Goal: Navigation & Orientation: Find specific page/section

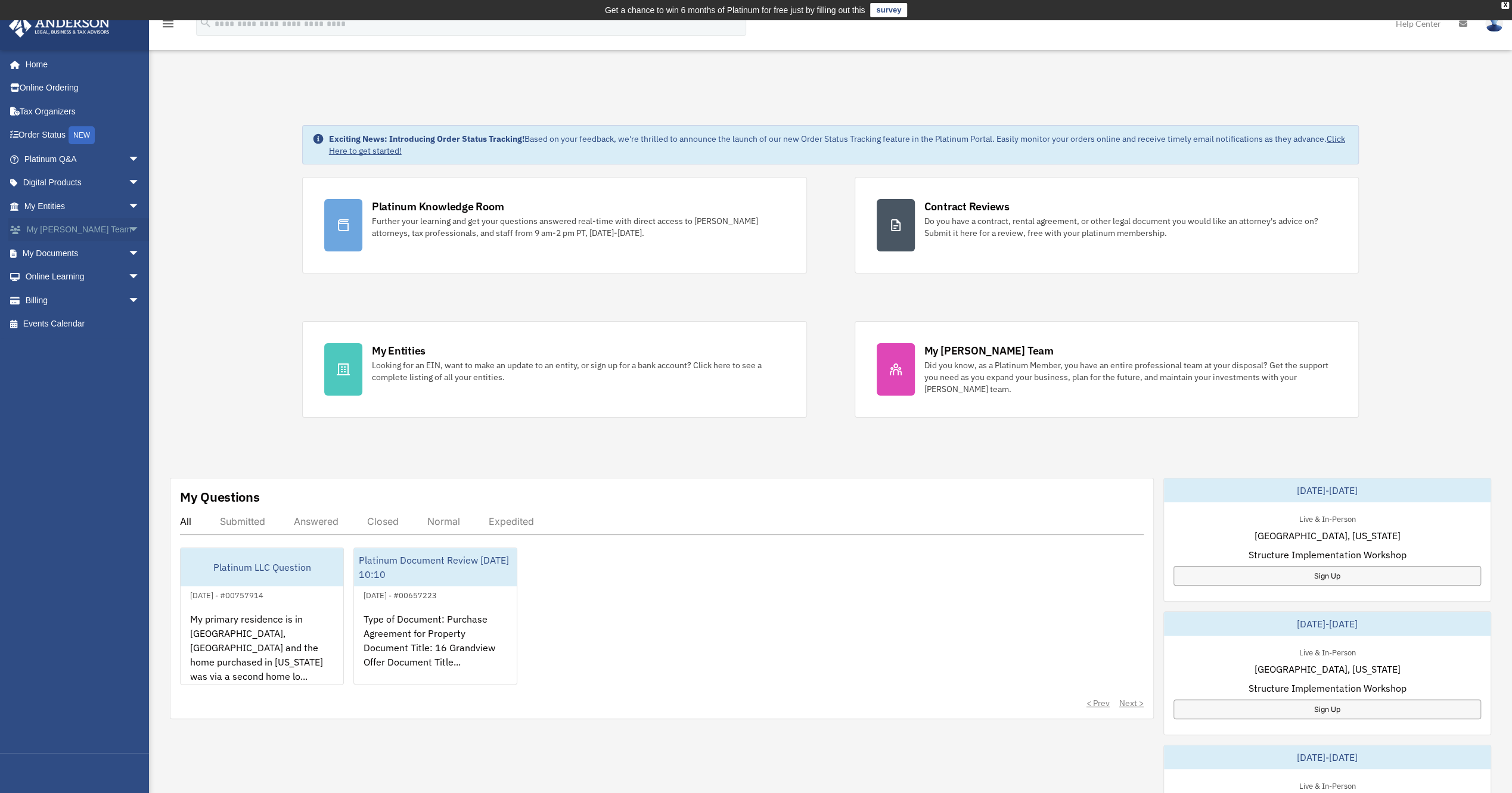
click at [64, 225] on link "My [PERSON_NAME] Team arrow_drop_down" at bounding box center [83, 230] width 149 height 24
click at [69, 254] on link "My Documents arrow_drop_down" at bounding box center [83, 253] width 149 height 24
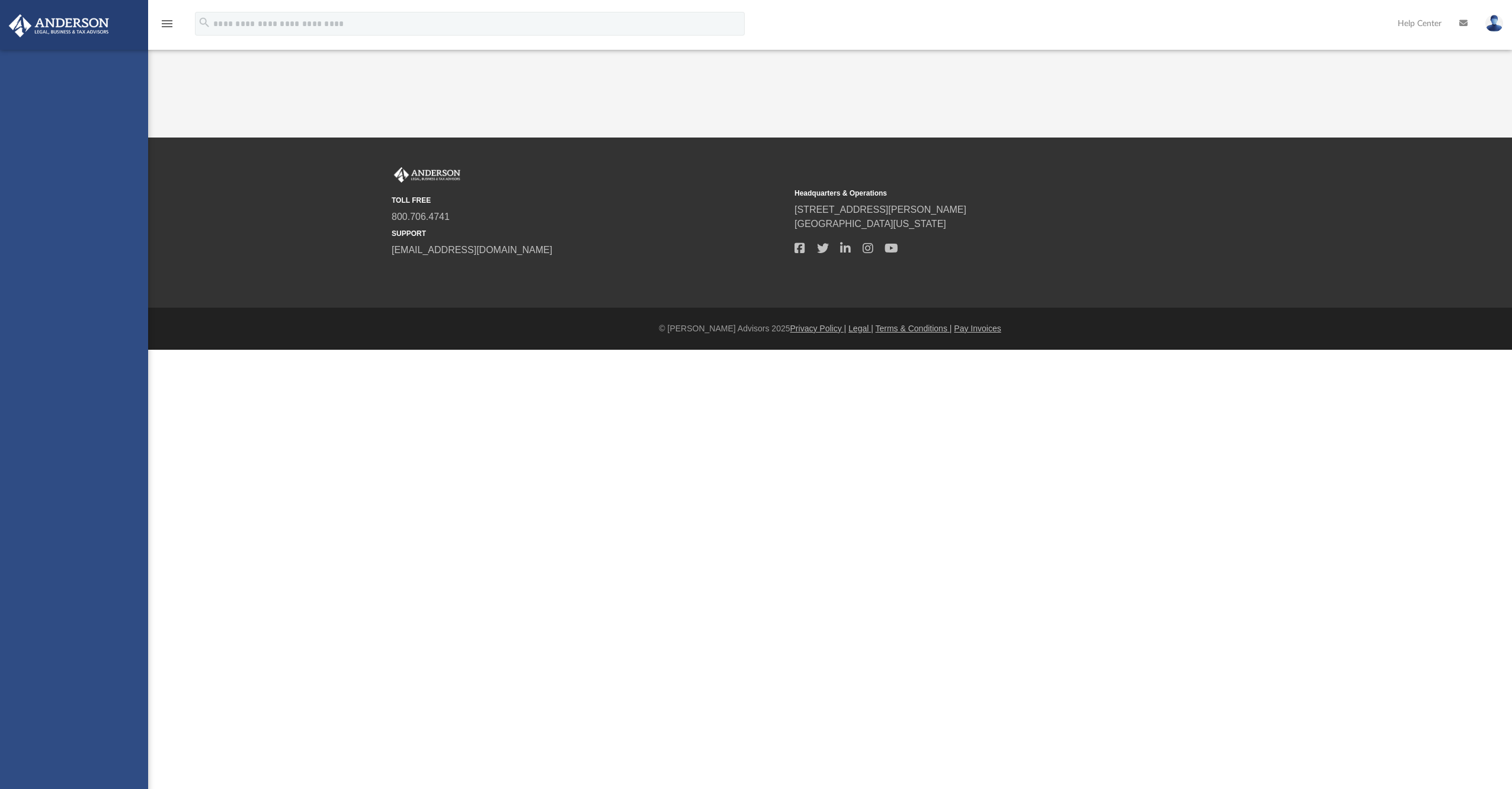
click at [75, 204] on div "gassettjd@gmail.com Sign Out gassettjd@gmail.com Home Online Ordering Tax Organ…" at bounding box center [74, 444] width 148 height 789
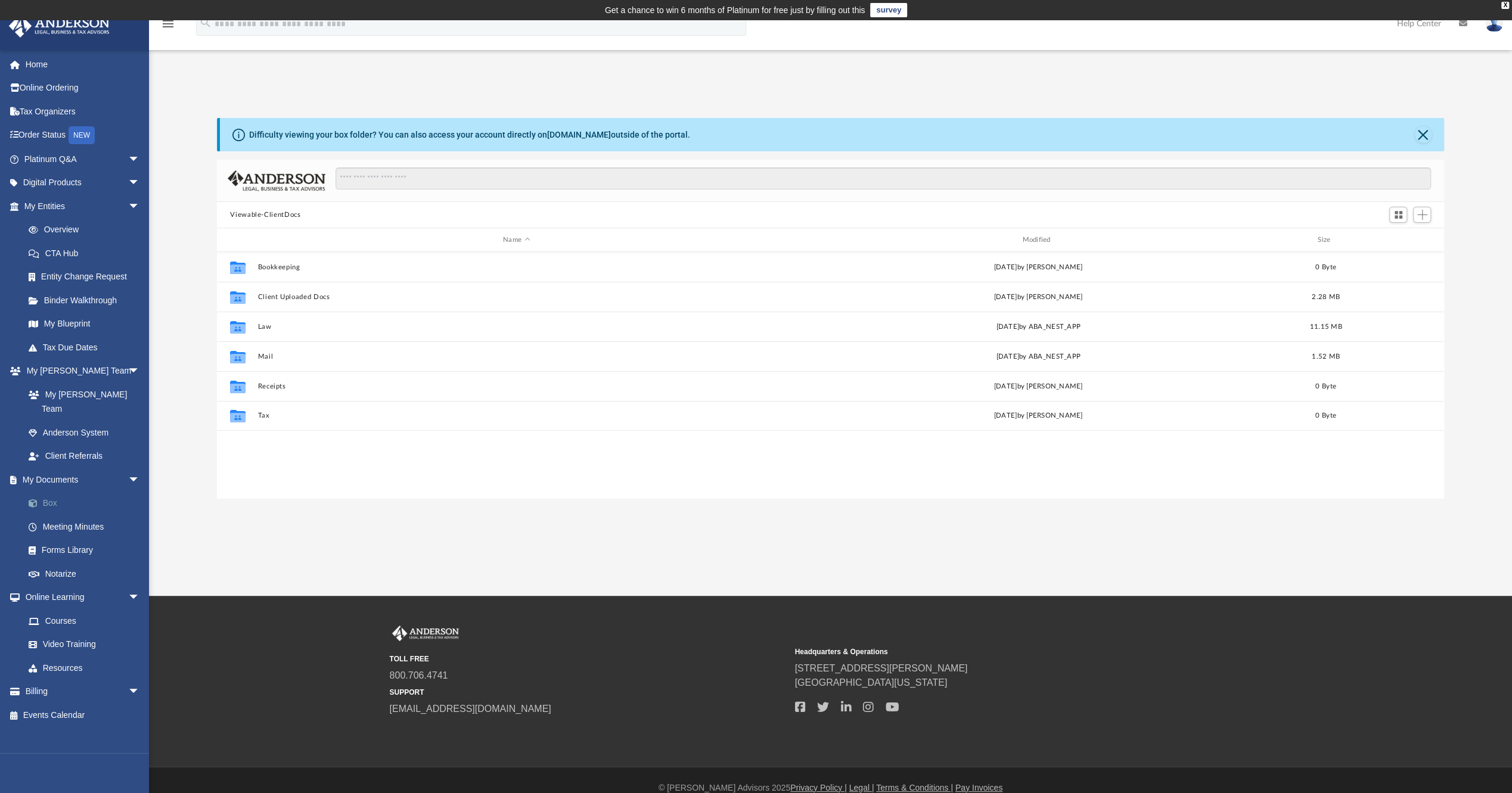
scroll to position [261, 1217]
click at [87, 350] on link "Tax Due Dates" at bounding box center [87, 347] width 141 height 24
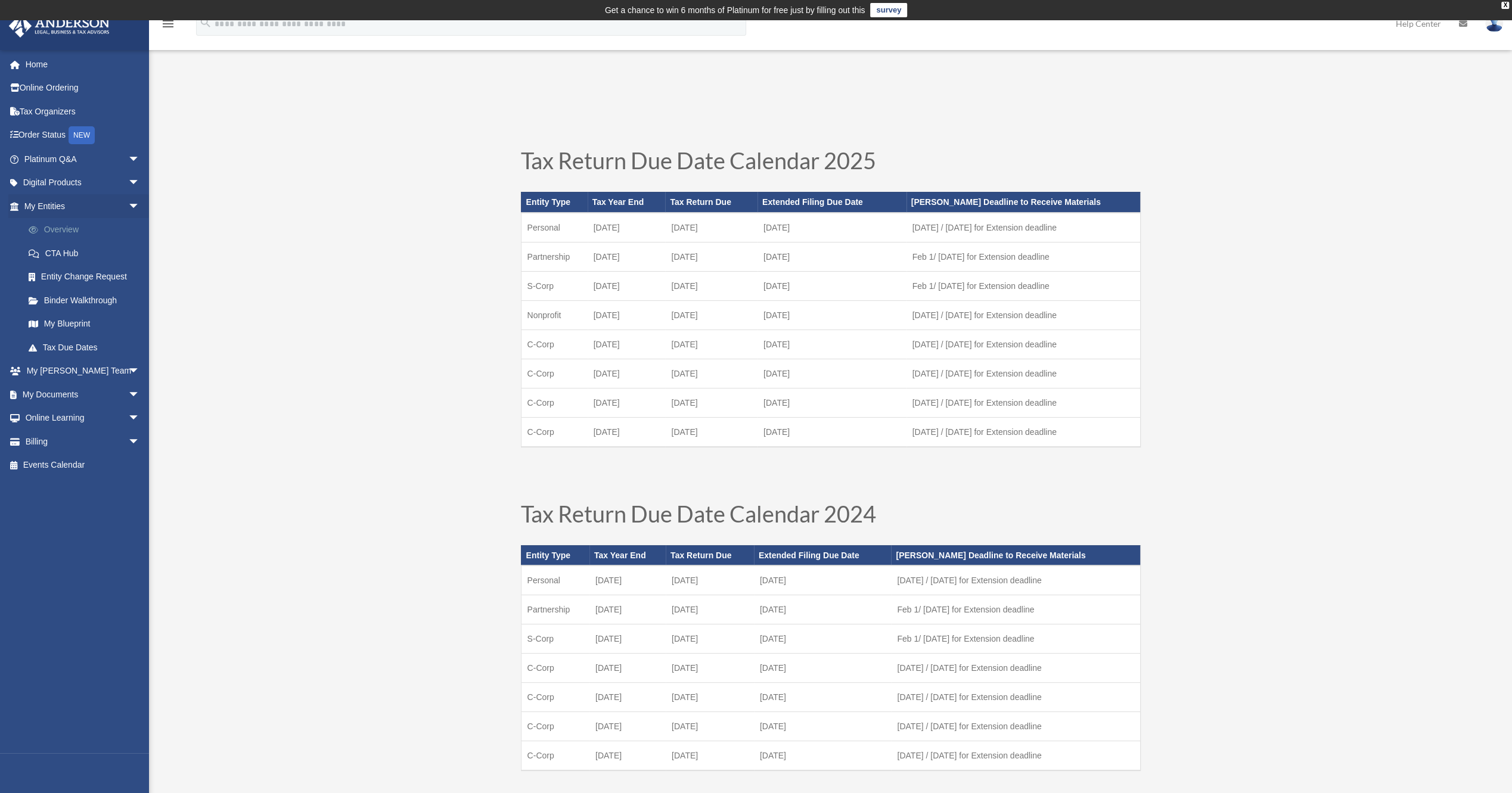
click at [74, 229] on link "Overview" at bounding box center [87, 230] width 141 height 24
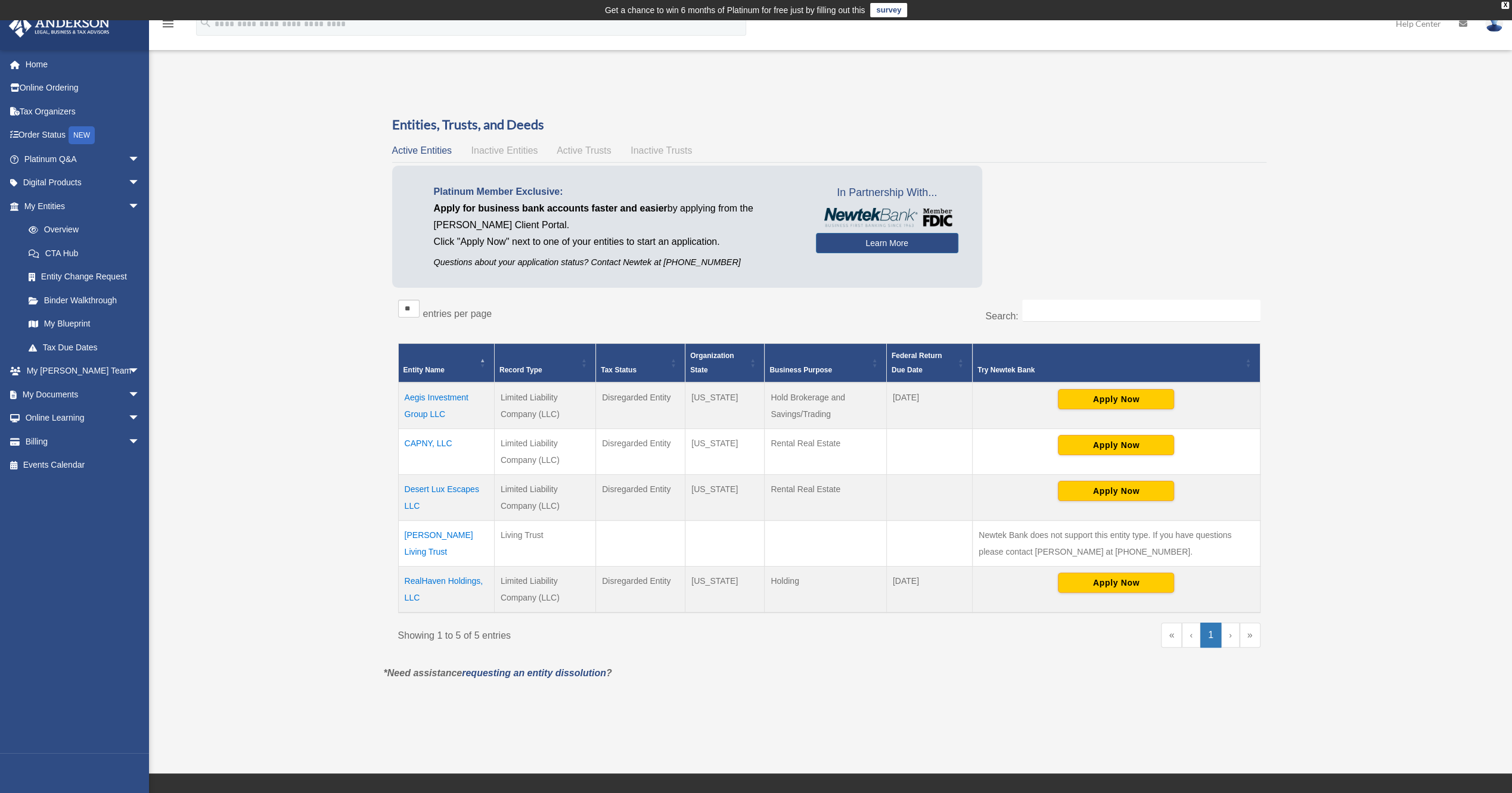
click at [438, 535] on td "Gassett Living Trust" at bounding box center [446, 543] width 96 height 46
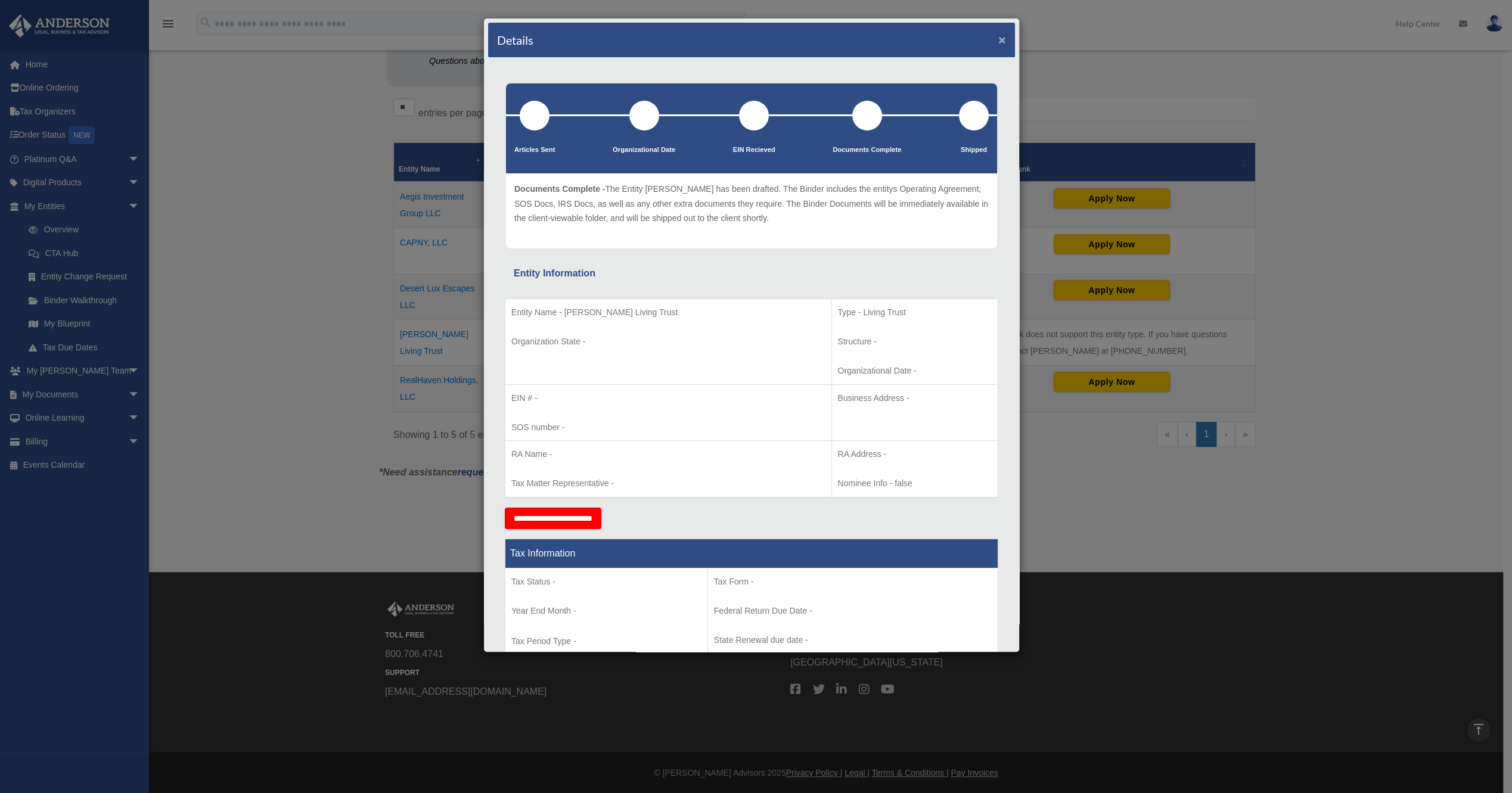
click at [998, 40] on button "×" at bounding box center [1002, 39] width 8 height 12
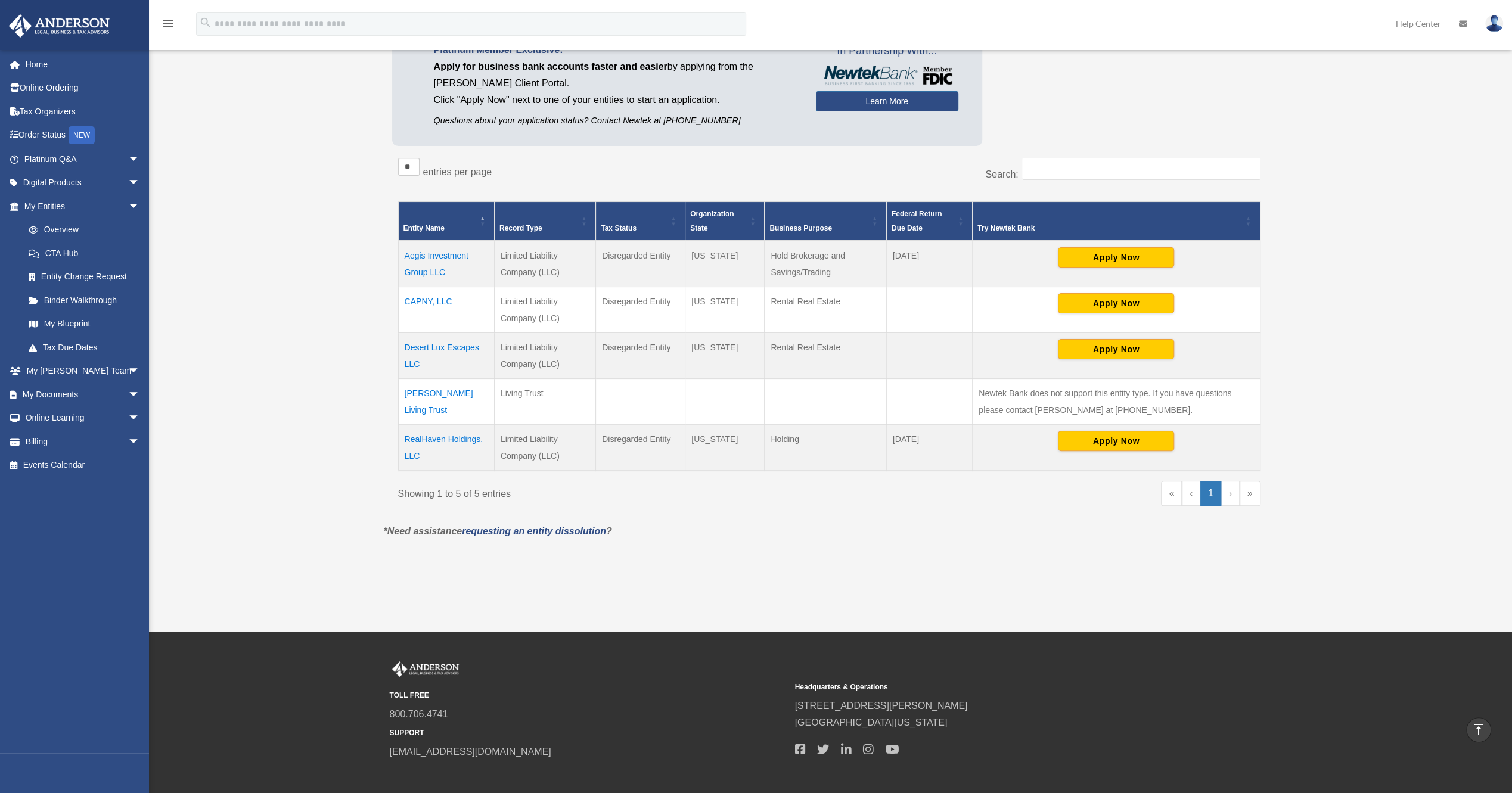
scroll to position [22, 0]
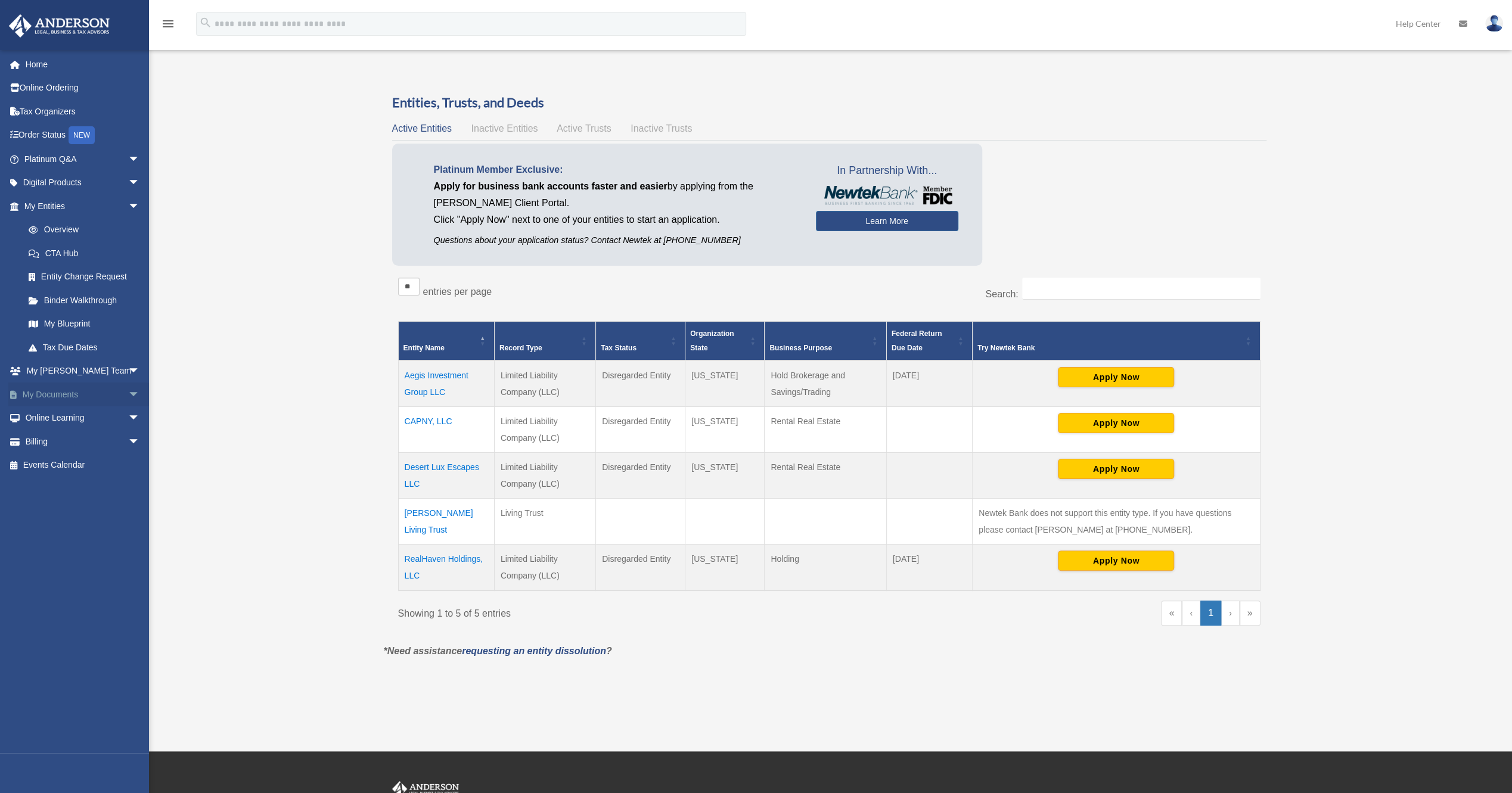
click at [63, 390] on link "My Documents arrow_drop_down" at bounding box center [83, 394] width 149 height 24
click at [128, 395] on span "arrow_drop_down" at bounding box center [140, 395] width 24 height 25
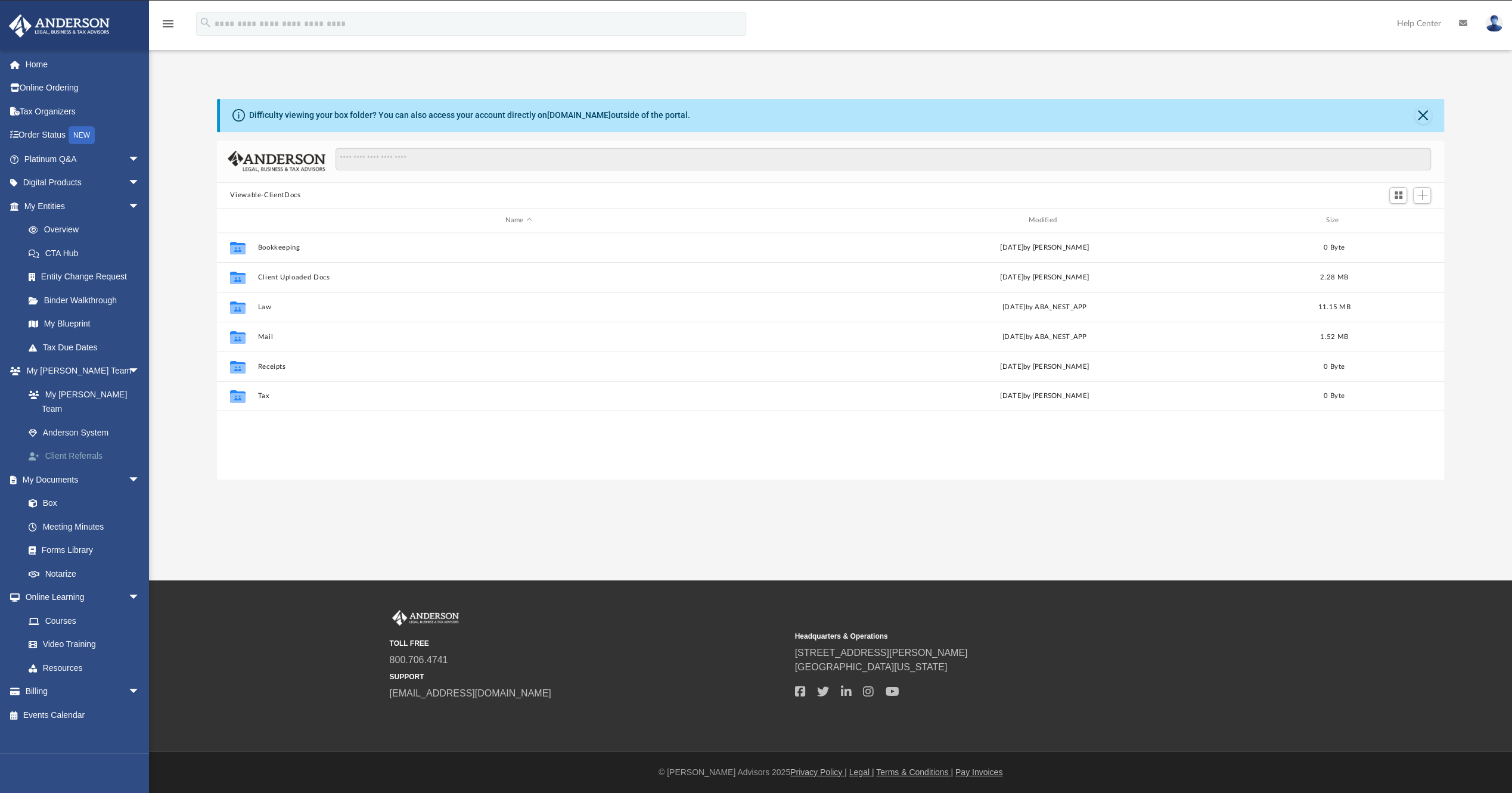
scroll to position [10, 10]
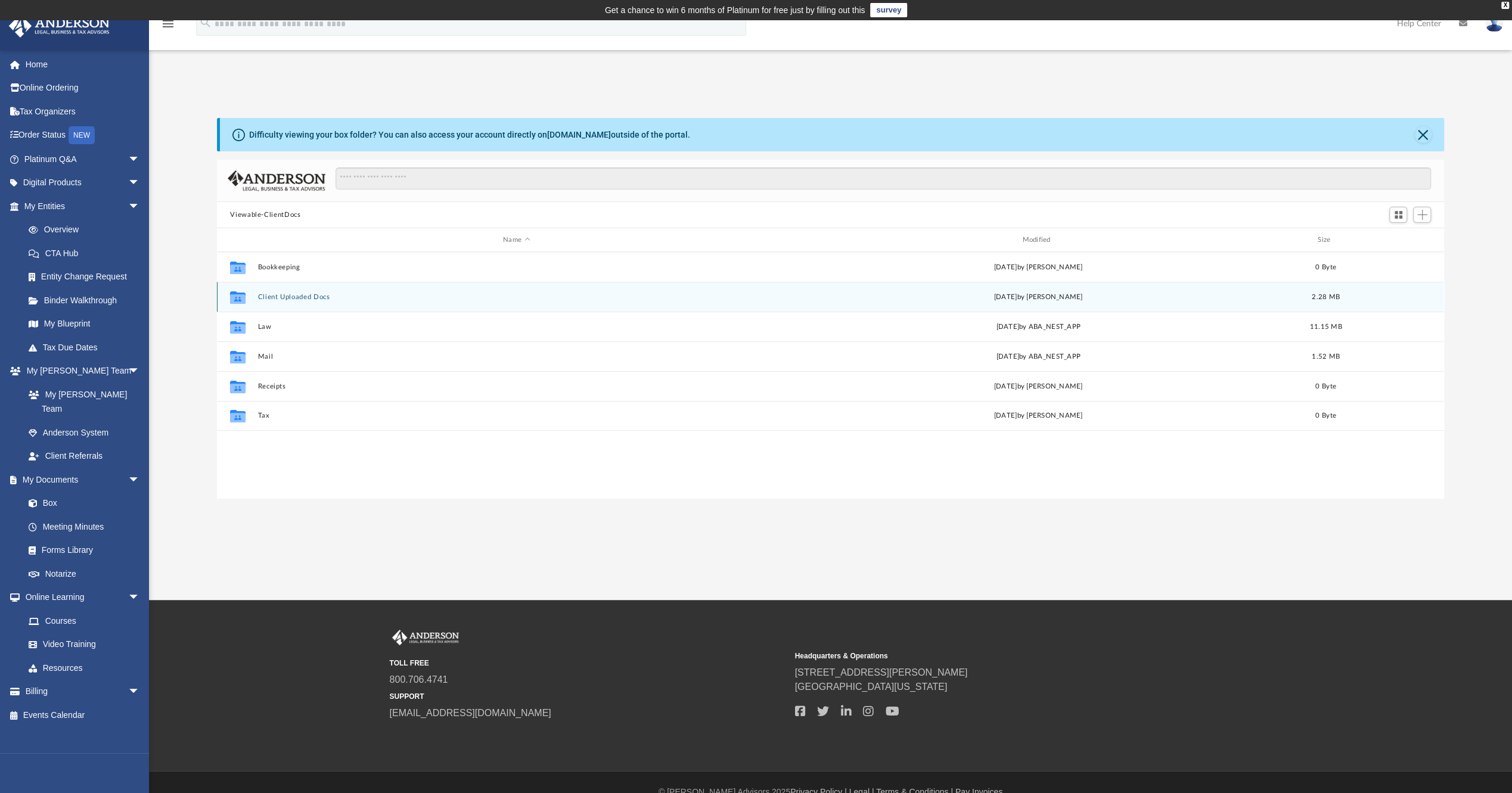
click at [281, 298] on button "Client Uploaded Docs" at bounding box center [517, 297] width 517 height 8
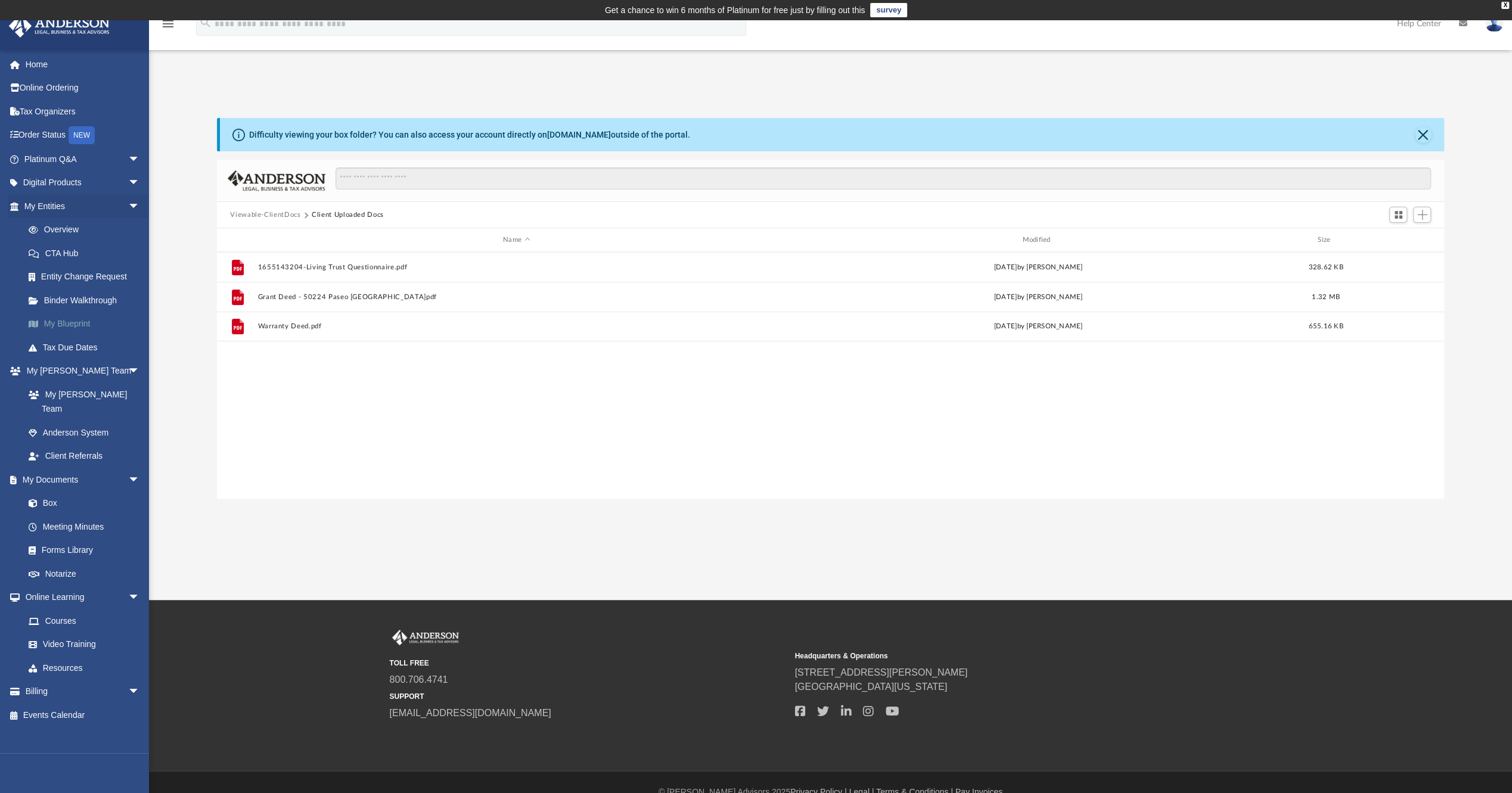
click at [77, 322] on link "My Blueprint" at bounding box center [87, 324] width 141 height 24
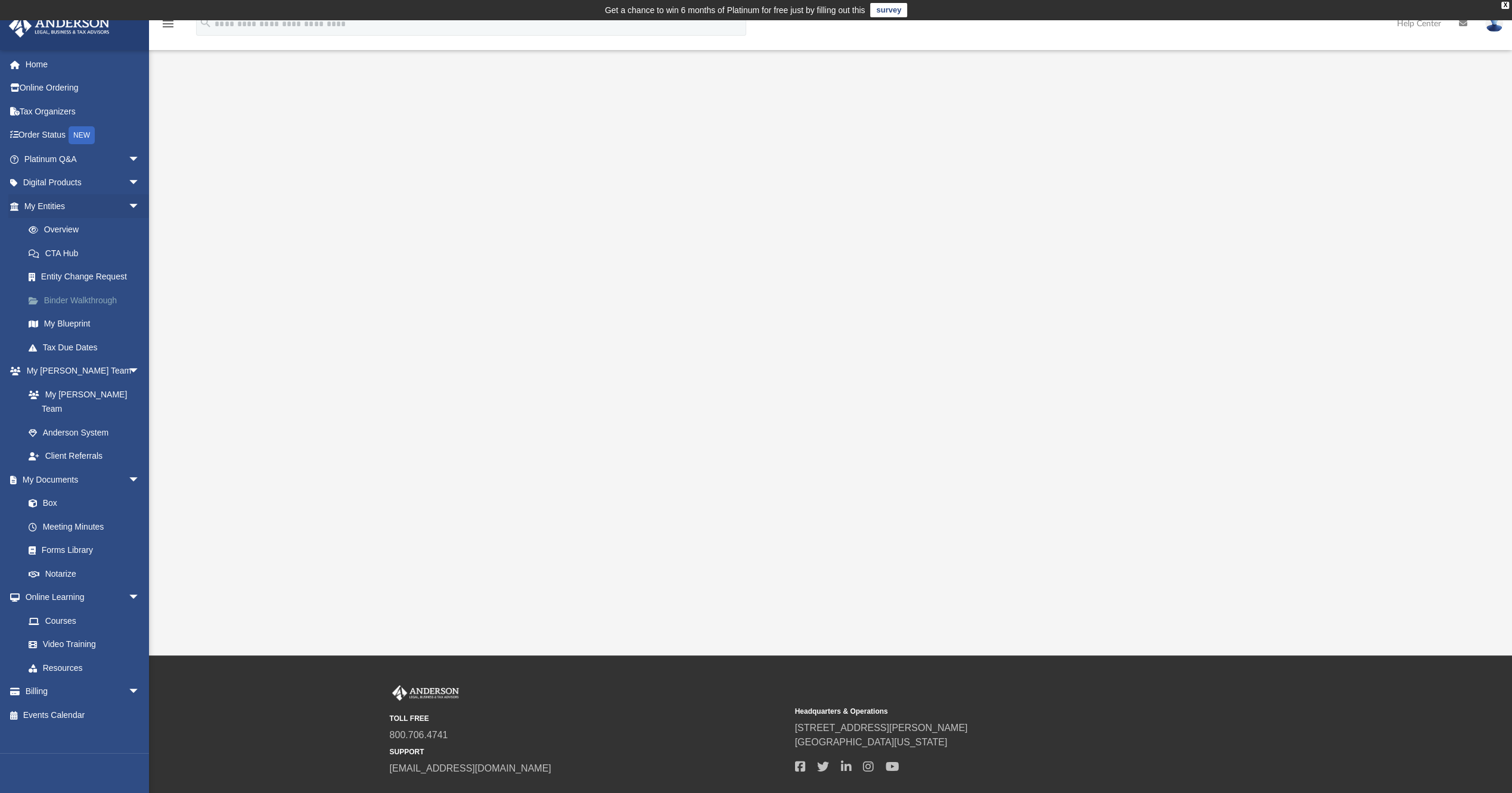
click at [68, 302] on link "Binder Walkthrough" at bounding box center [87, 300] width 141 height 24
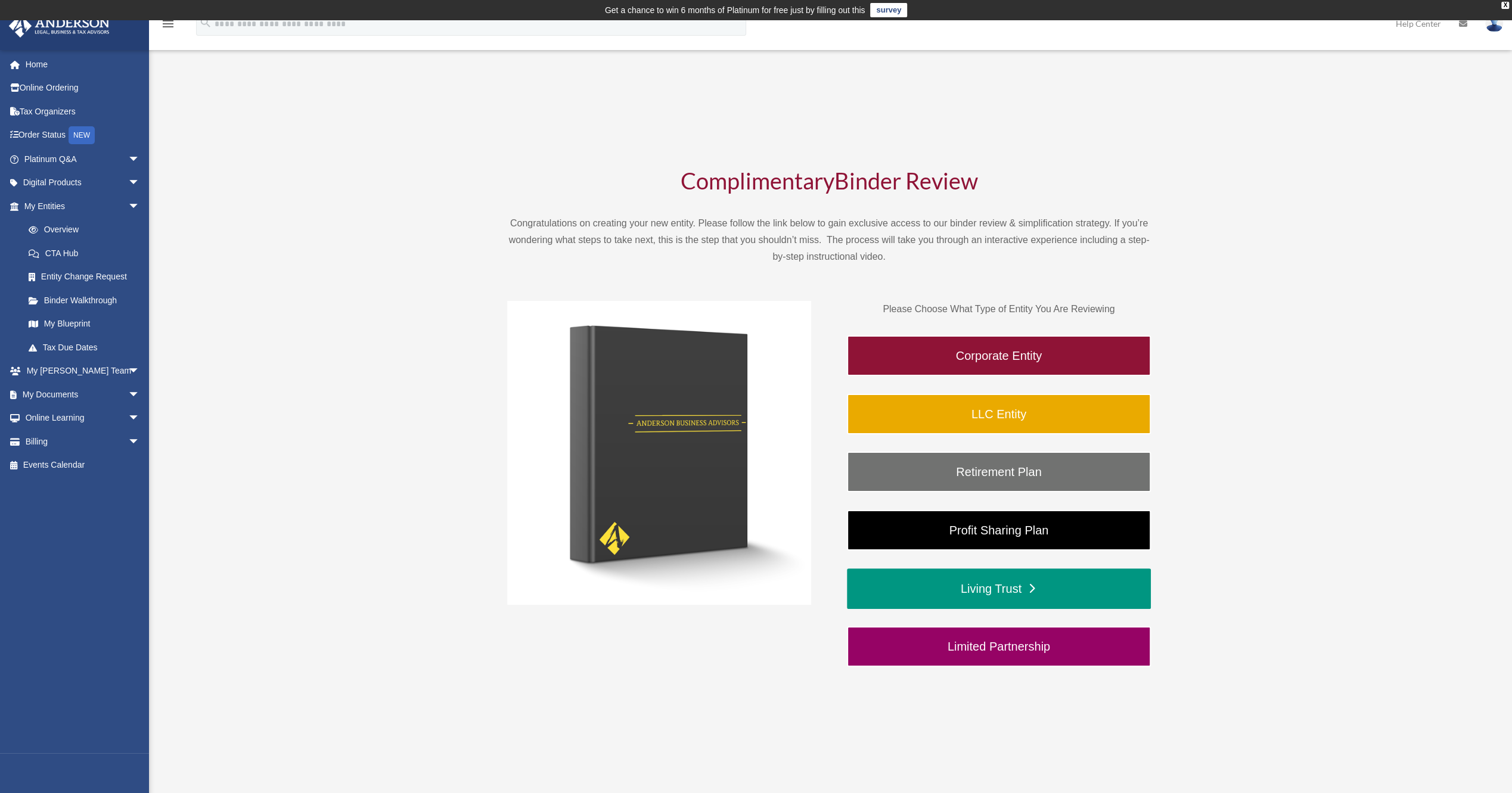
click at [1026, 593] on link "Living Trust" at bounding box center [999, 589] width 304 height 41
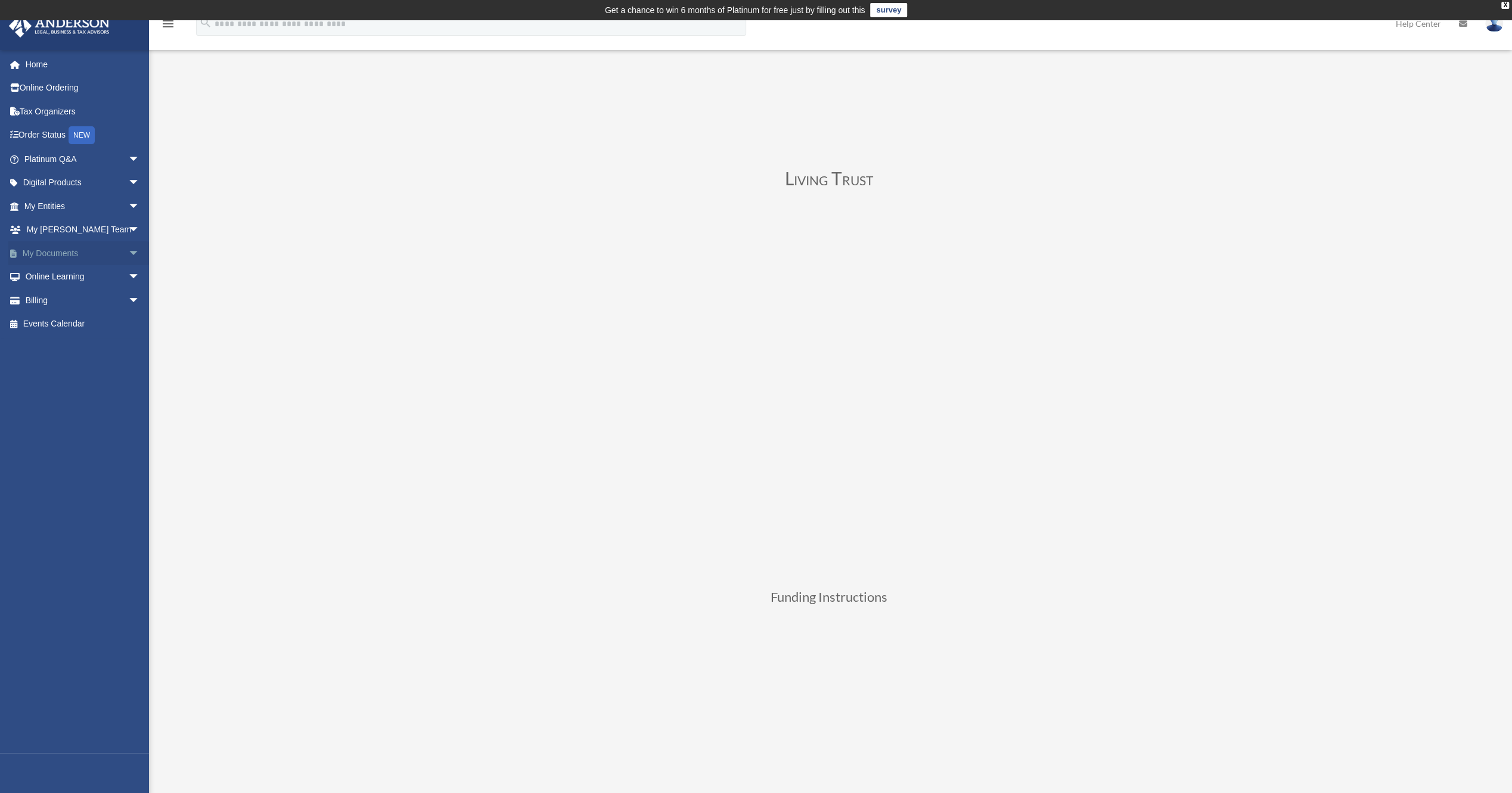
click at [68, 253] on link "My Documents arrow_drop_down" at bounding box center [83, 253] width 149 height 24
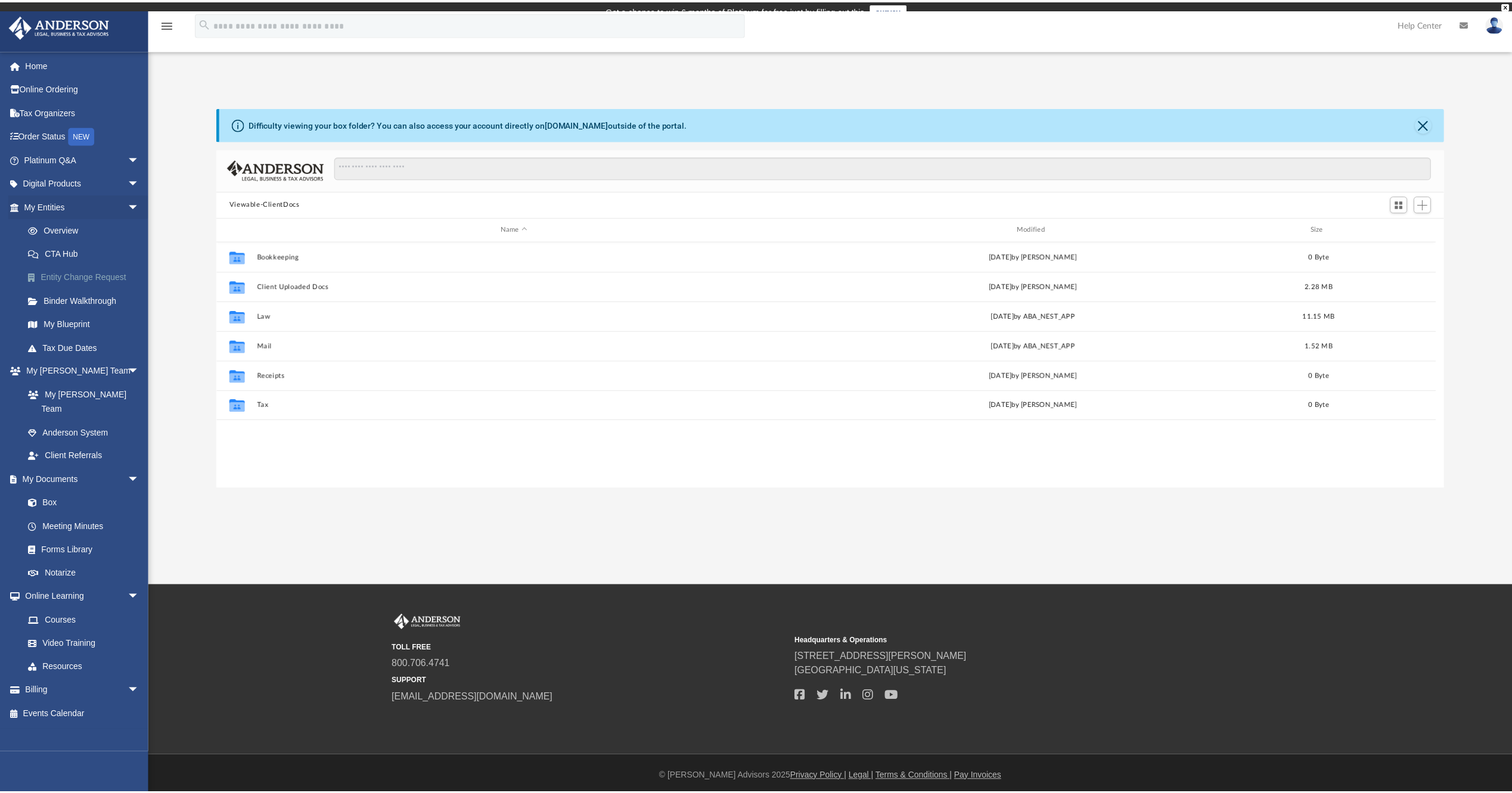
scroll to position [261, 1217]
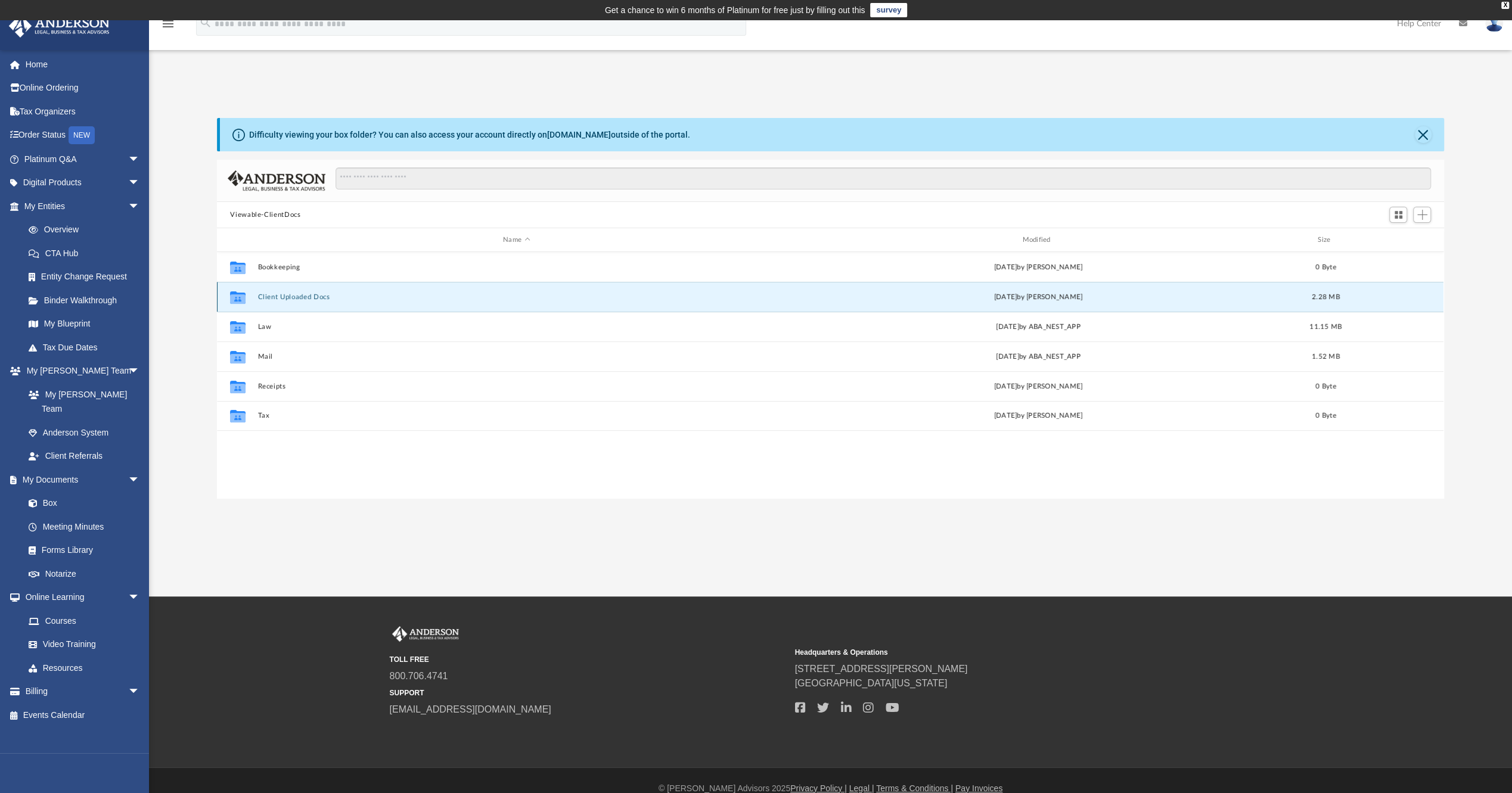
click at [283, 294] on button "Client Uploaded Docs" at bounding box center [517, 297] width 517 height 8
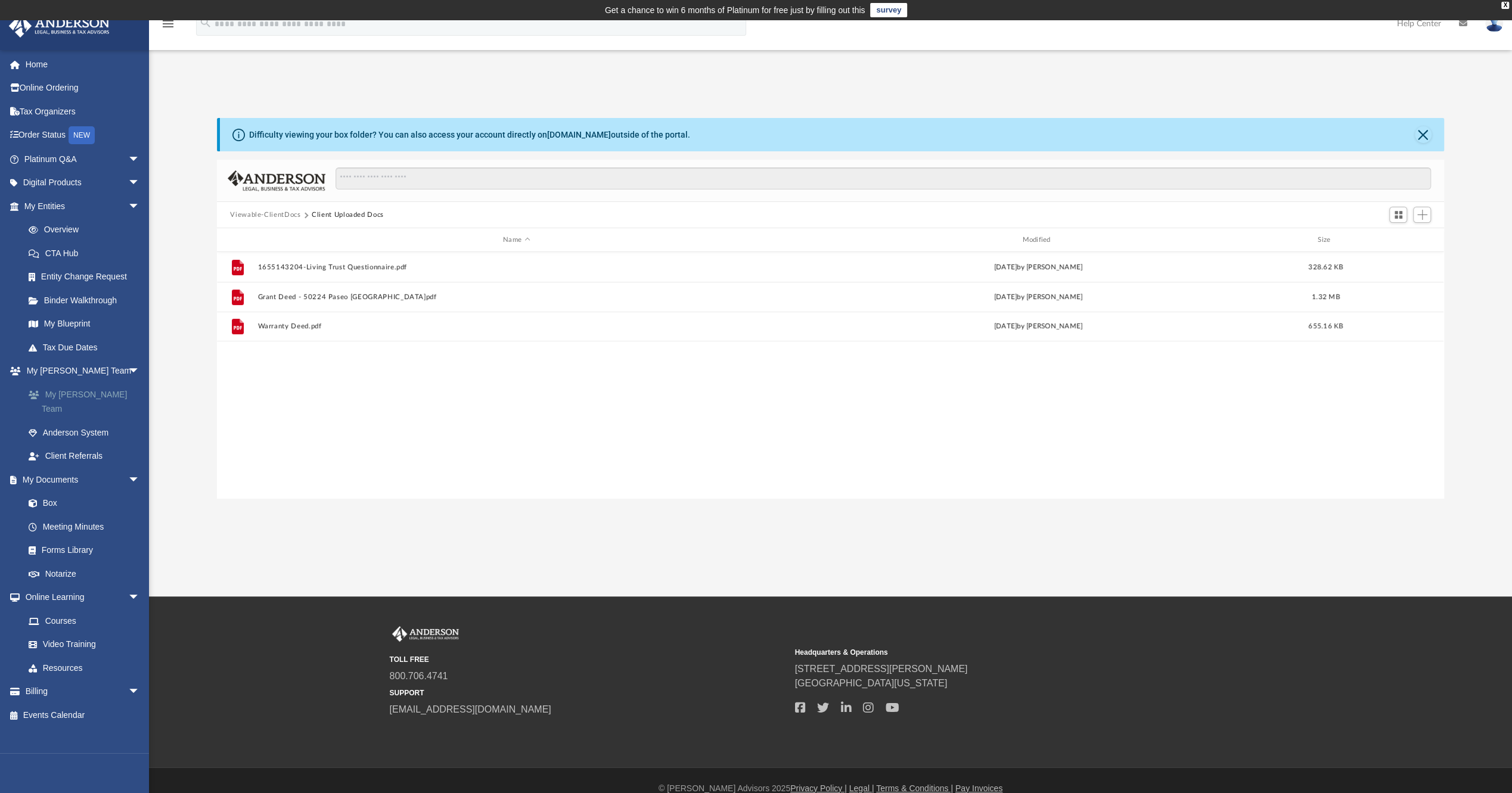
click at [79, 391] on link "My [PERSON_NAME] Team" at bounding box center [87, 401] width 141 height 38
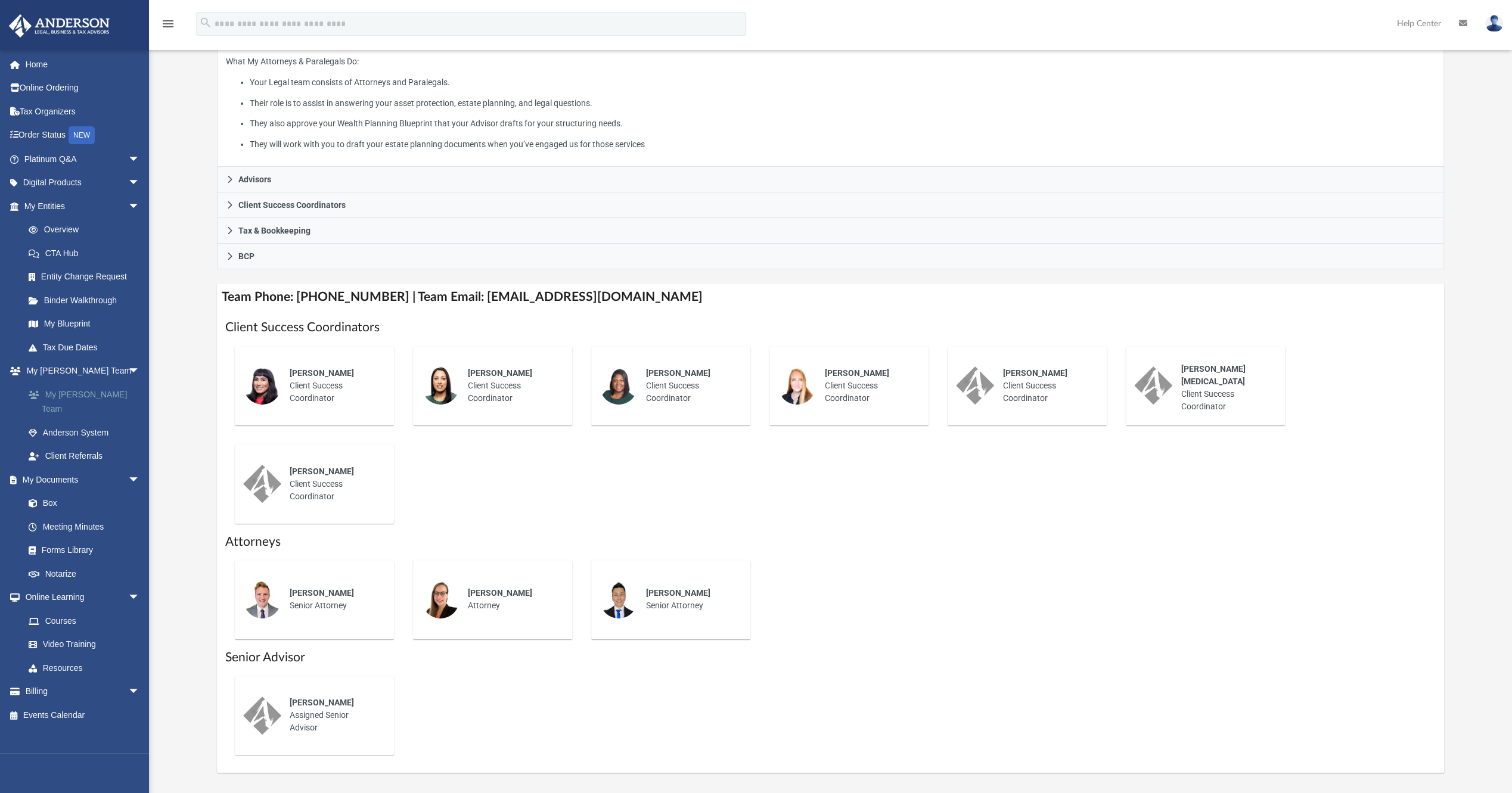
scroll to position [239, 0]
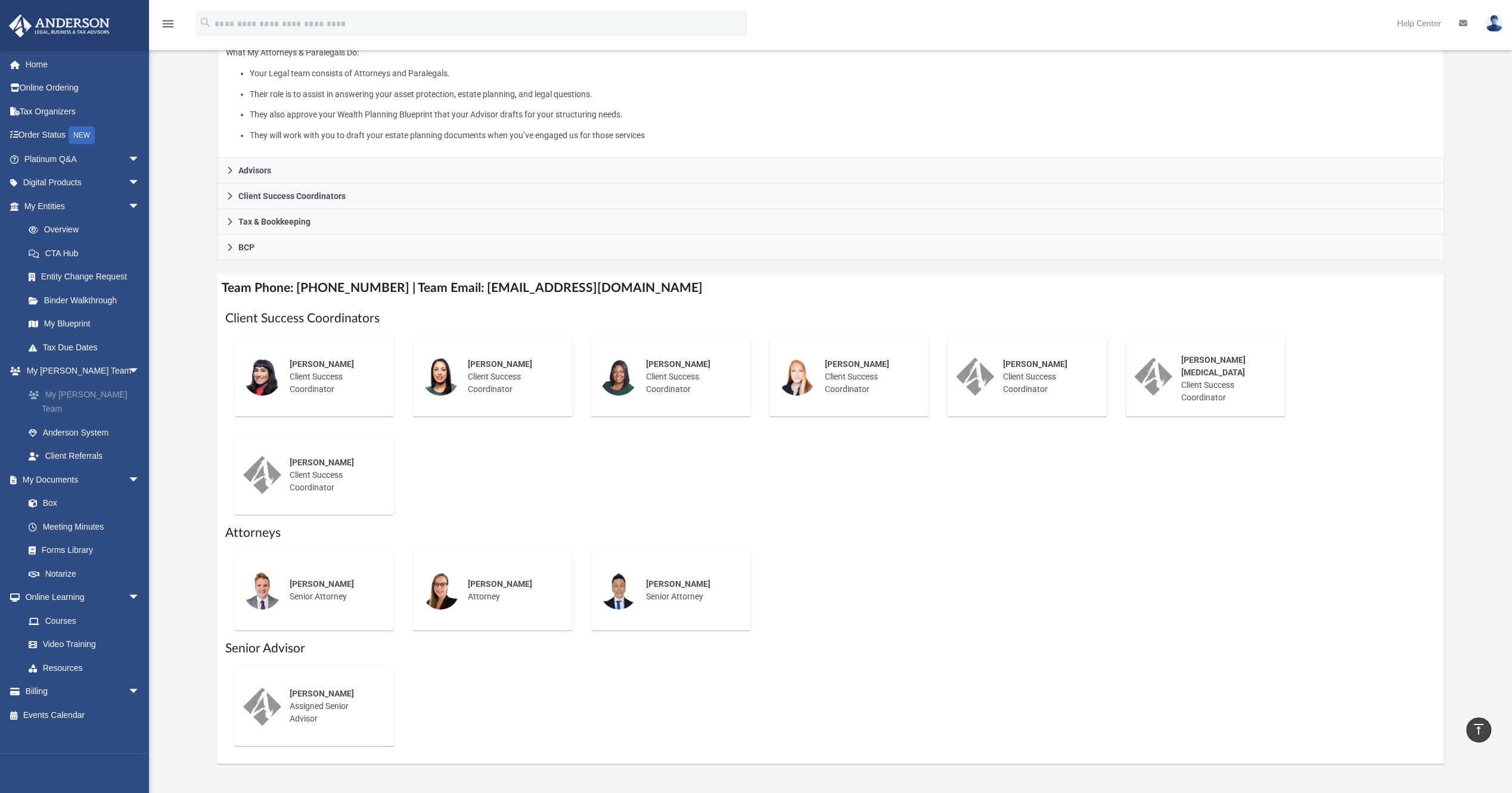
click at [71, 392] on link "My [PERSON_NAME] Team" at bounding box center [87, 401] width 141 height 38
click at [1492, 23] on img at bounding box center [1494, 23] width 18 height 17
click at [1297, 104] on link "Logout" at bounding box center [1315, 104] width 119 height 25
